Goal: Transaction & Acquisition: Purchase product/service

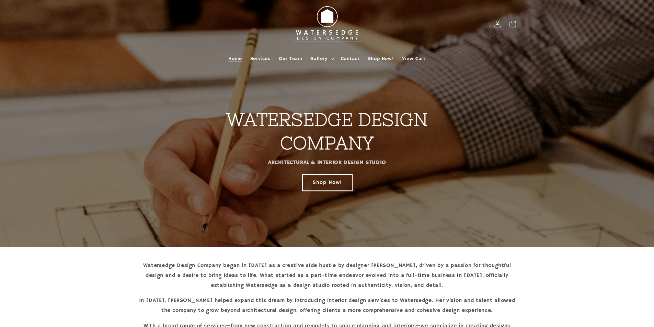
click at [309, 179] on link "Shop Now!" at bounding box center [327, 182] width 50 height 16
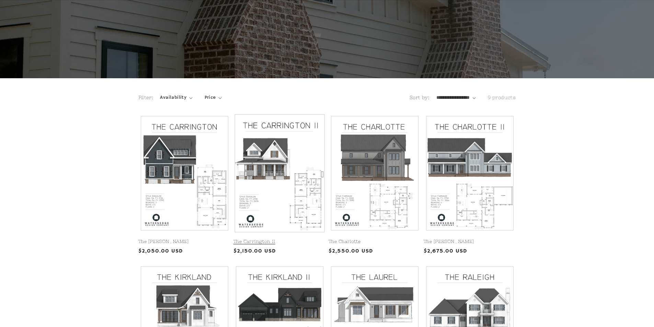
scroll to position [69, 0]
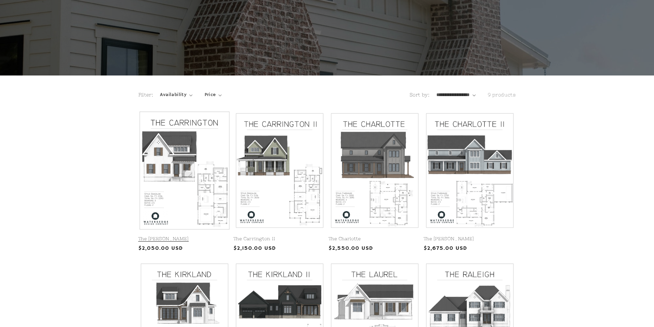
click at [202, 236] on link "The [PERSON_NAME]" at bounding box center [184, 239] width 92 height 6
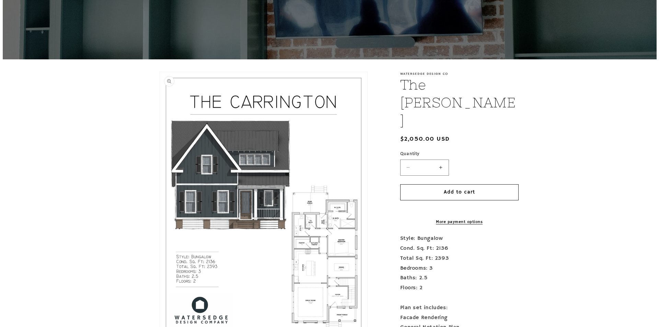
scroll to position [103, 0]
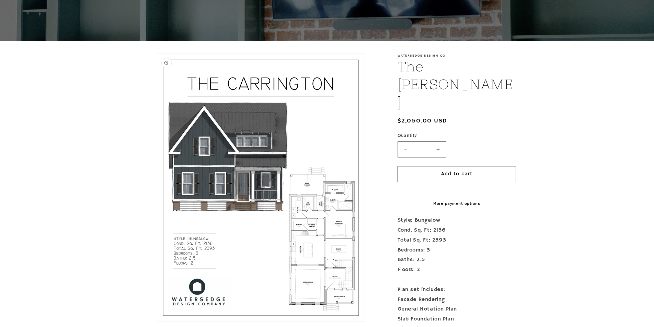
click at [157, 322] on button "Open media 1 in modal" at bounding box center [157, 322] width 0 height 0
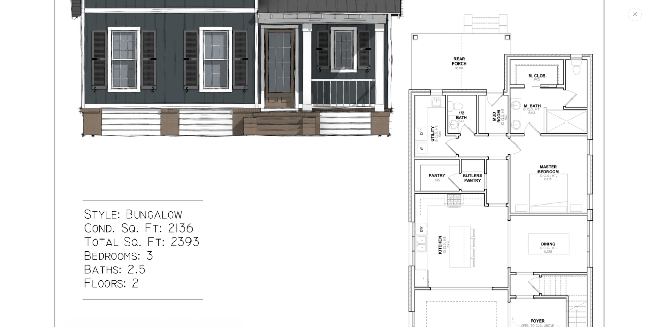
scroll to position [316, 0]
